Goal: Information Seeking & Learning: Learn about a topic

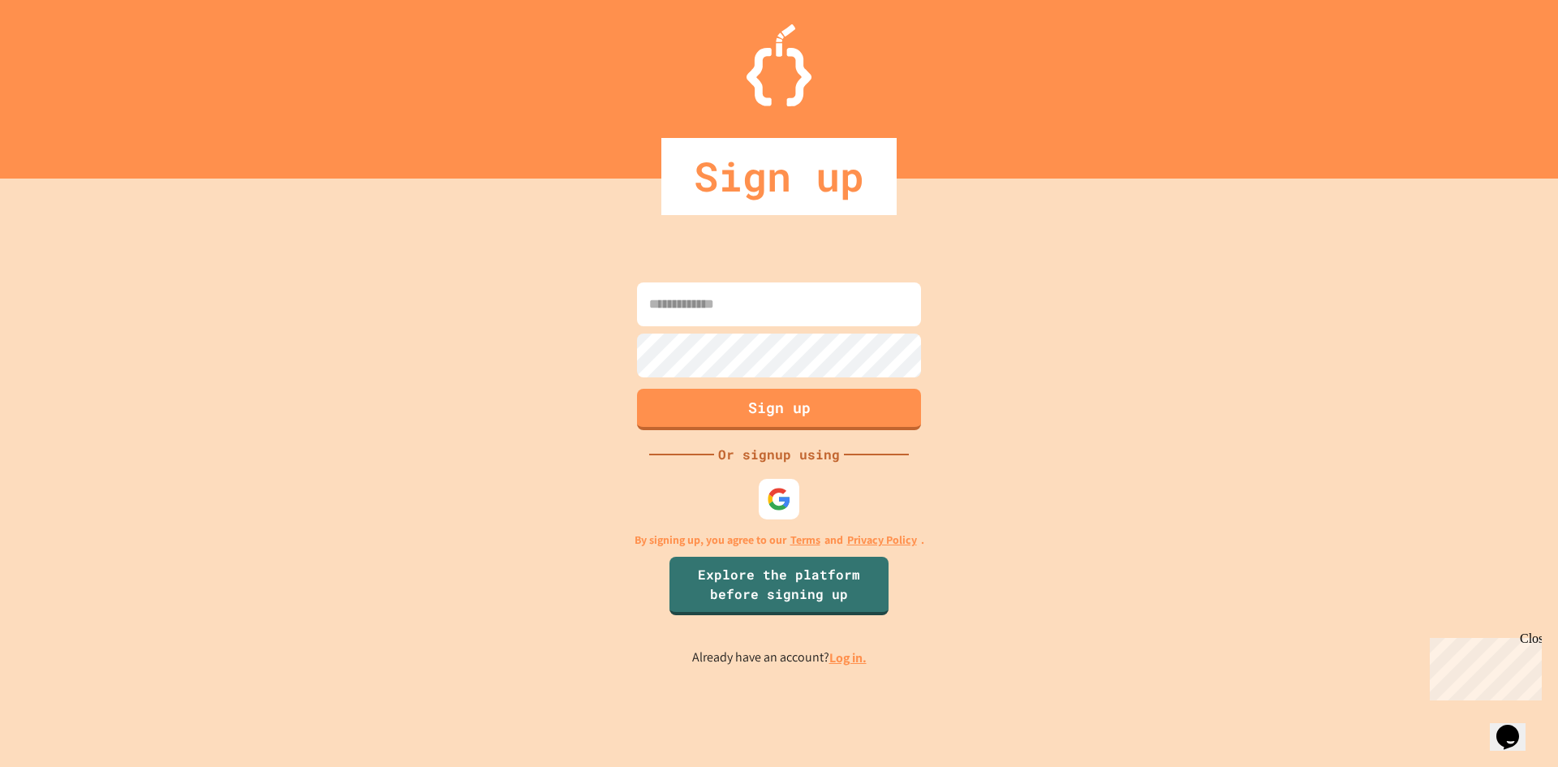
click at [821, 202] on div "Sign up" at bounding box center [778, 176] width 235 height 77
click at [778, 495] on img at bounding box center [779, 498] width 27 height 27
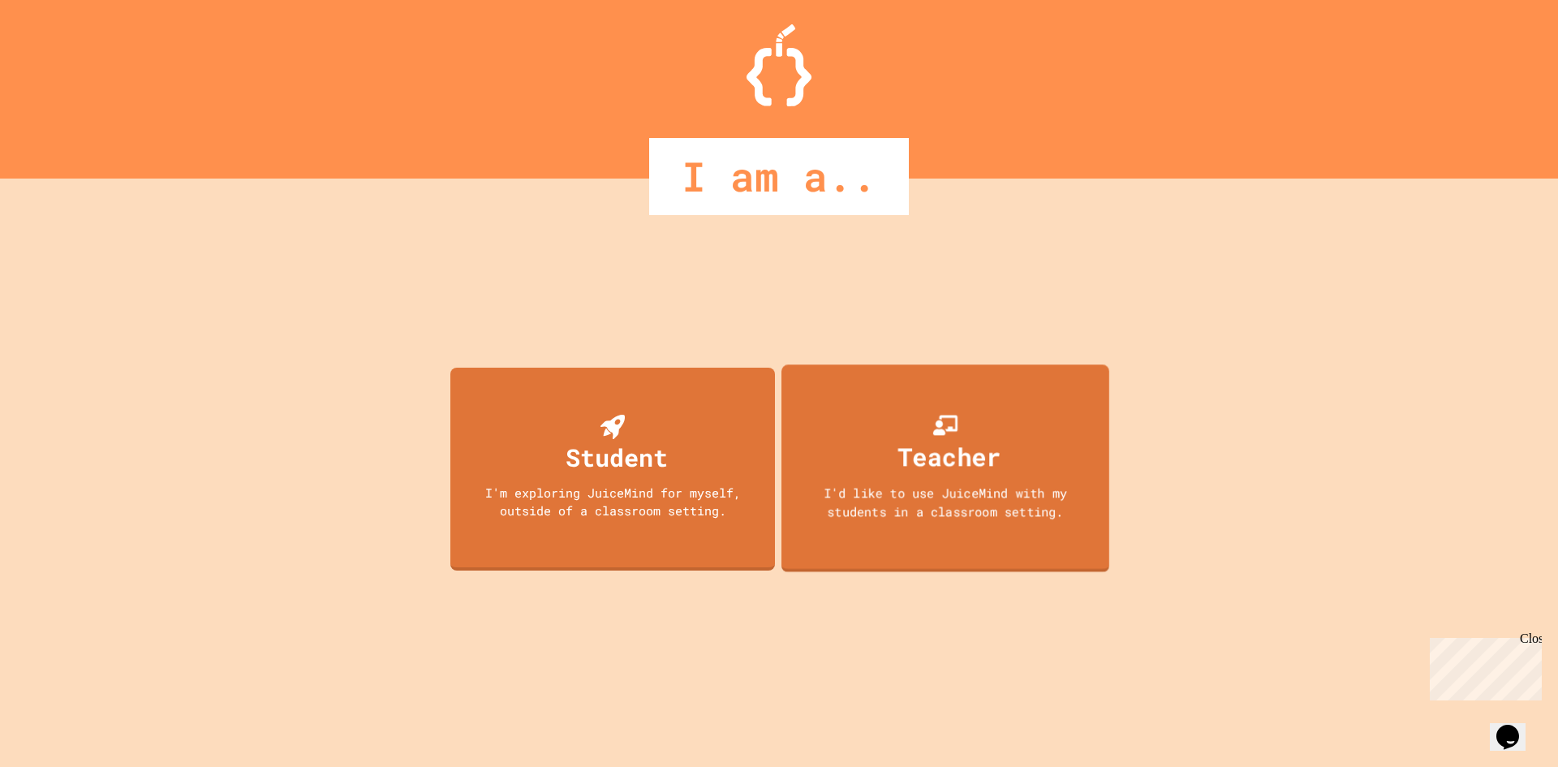
drag, startPoint x: 1079, startPoint y: 317, endPoint x: 1083, endPoint y: 287, distance: 29.6
click at [1083, 287] on div "Student I'm exploring JuiceMind for myself, outside of a classroom setting. Tea…" at bounding box center [778, 473] width 665 height 588
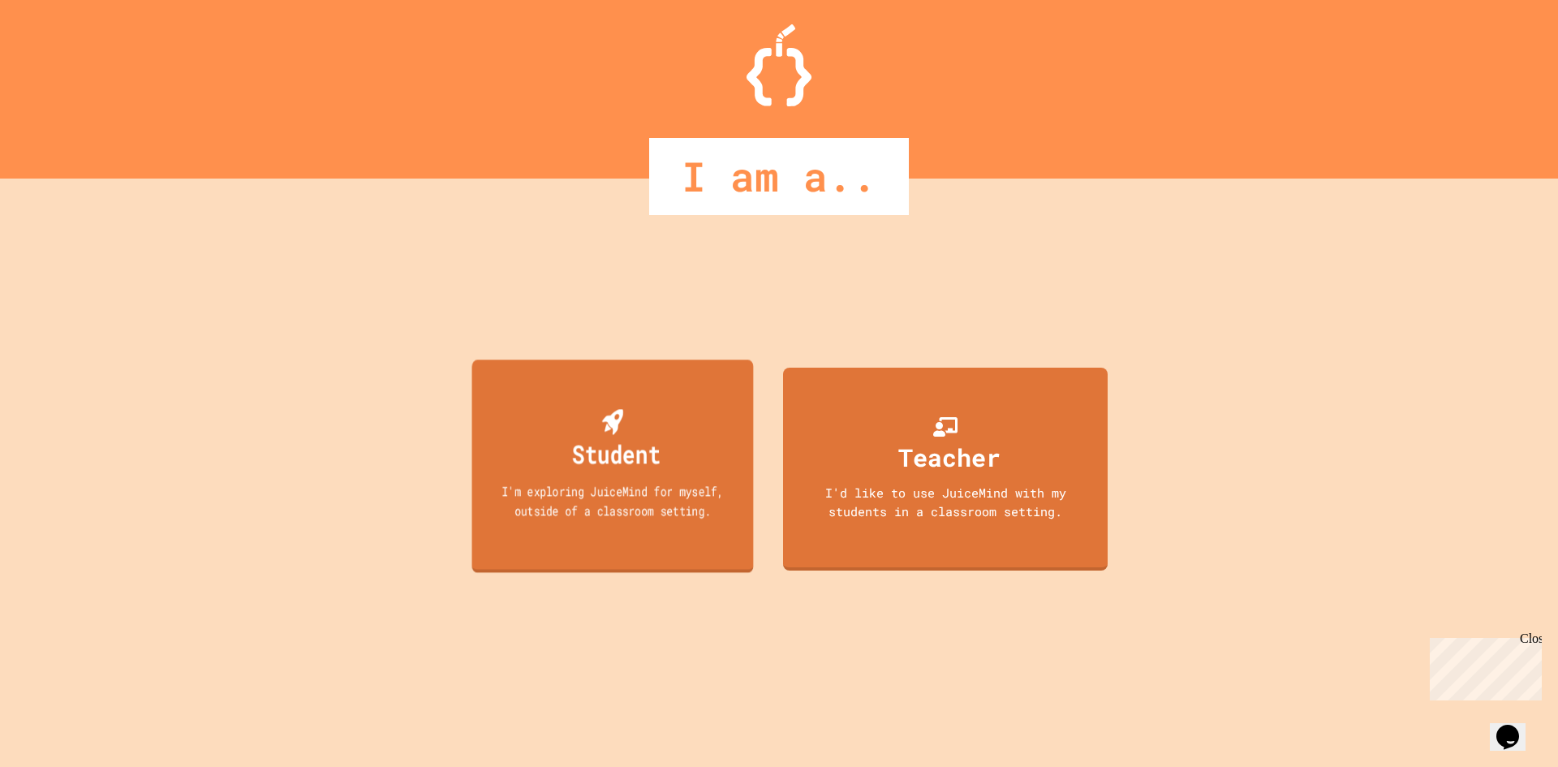
click at [540, 489] on div "I'm exploring JuiceMind for myself, outside of a classroom setting." at bounding box center [612, 500] width 253 height 38
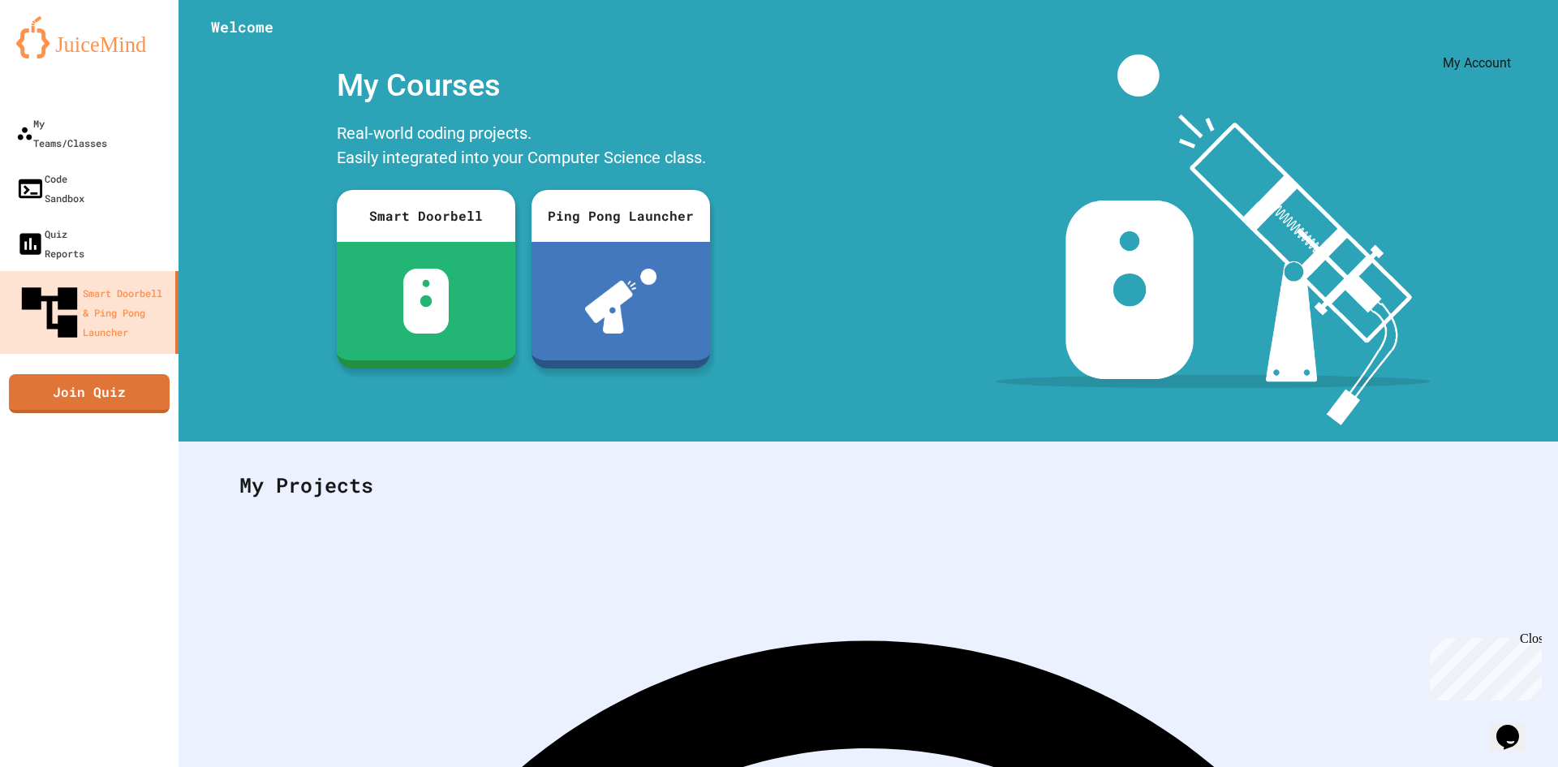
click at [1514, 44] on icon "My Account" at bounding box center [1521, 51] width 15 height 15
click at [1510, 766] on div at bounding box center [779, 767] width 1558 height 0
